Goal: Task Accomplishment & Management: Use online tool/utility

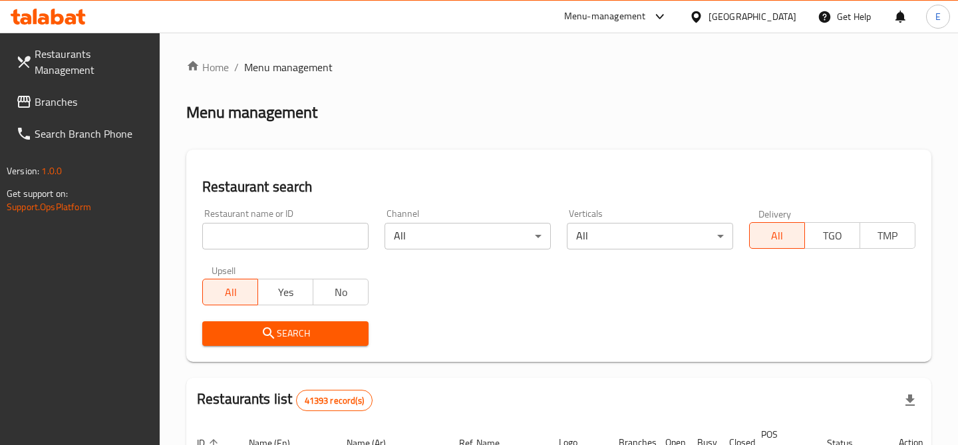
click at [317, 251] on div "Restaurant name or ID Restaurant name or ID" at bounding box center [285, 229] width 182 height 57
click at [287, 232] on input "search" at bounding box center [285, 236] width 166 height 27
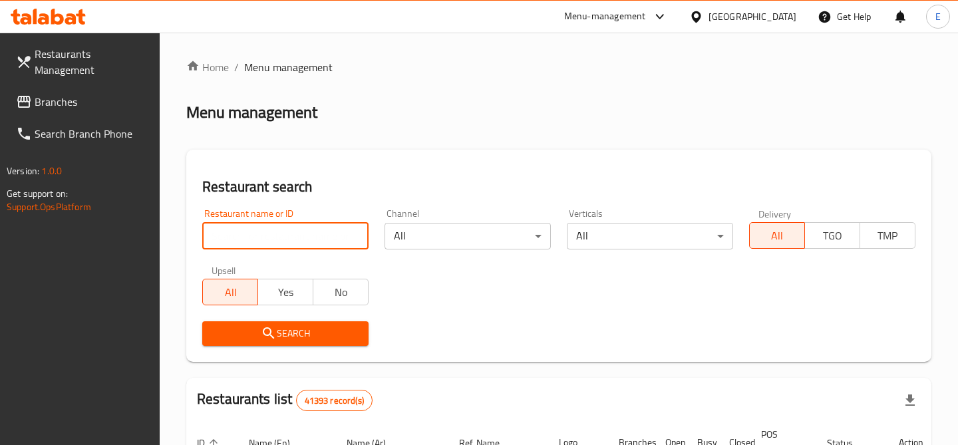
paste input "9446"
type input "9446"
click button "Search" at bounding box center [285, 333] width 166 height 25
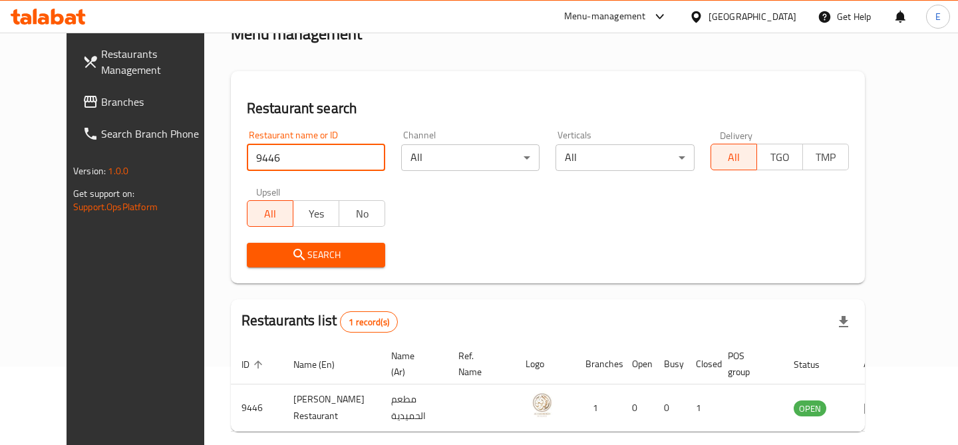
scroll to position [83, 0]
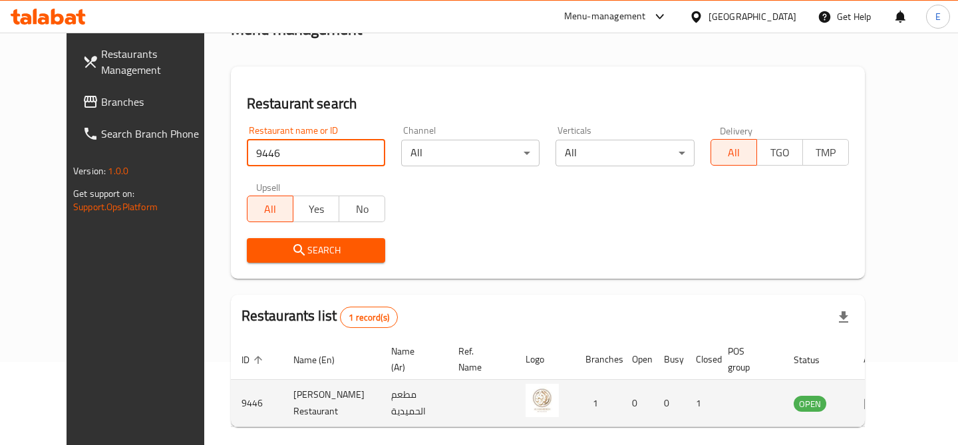
click at [899, 392] on td "enhanced table" at bounding box center [876, 403] width 46 height 47
click at [880, 405] on icon "enhanced table" at bounding box center [872, 403] width 16 height 16
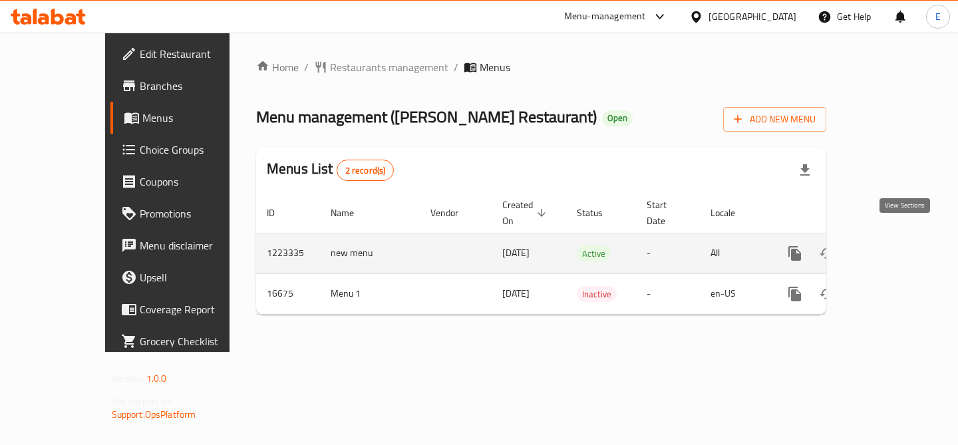
click at [899, 246] on icon "enhanced table" at bounding box center [891, 254] width 16 height 16
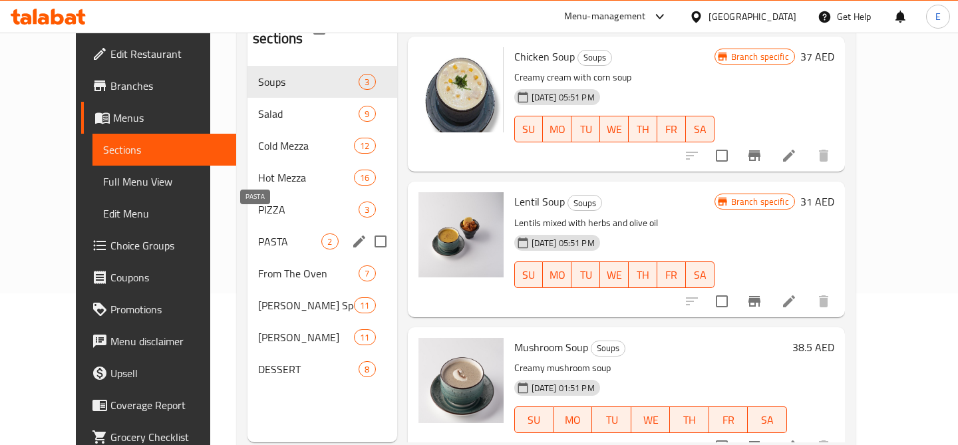
scroll to position [154, 0]
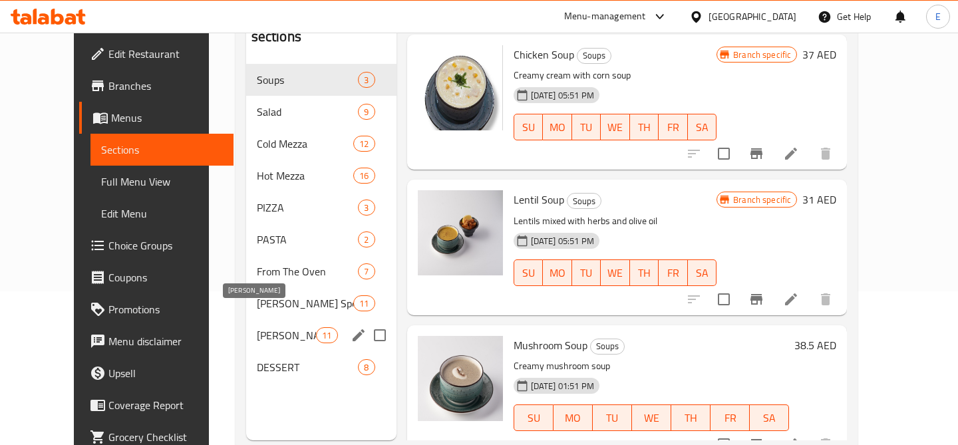
click at [265, 327] on span "[PERSON_NAME]" at bounding box center [287, 335] width 60 height 16
